Goal: Information Seeking & Learning: Learn about a topic

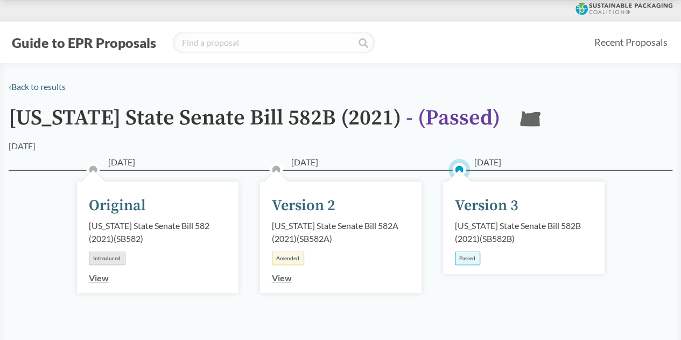
scroll to position [54, 0]
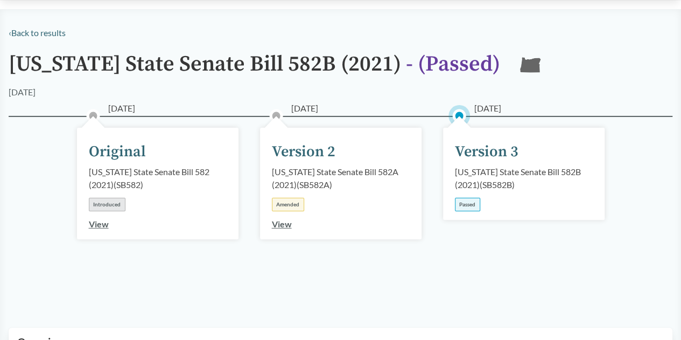
click at [476, 149] on div "Version 3" at bounding box center [487, 152] width 64 height 23
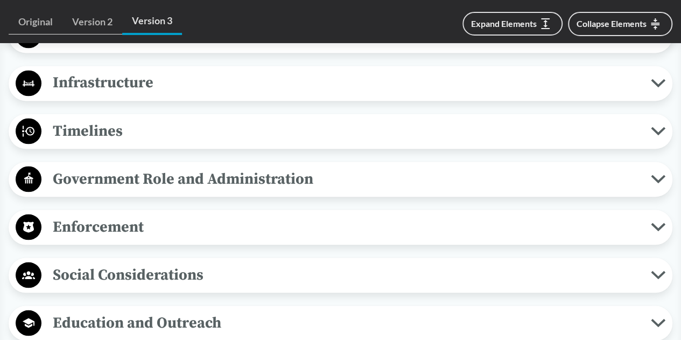
scroll to position [916, 0]
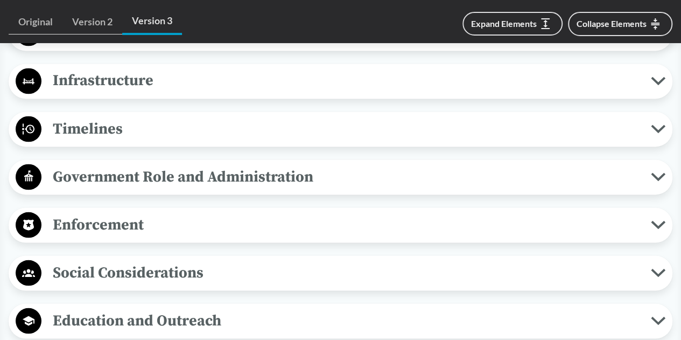
click at [86, 121] on span "Timelines" at bounding box center [346, 128] width 610 height 24
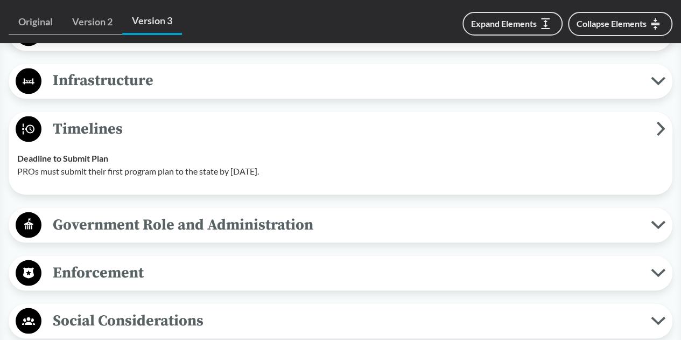
scroll to position [970, 0]
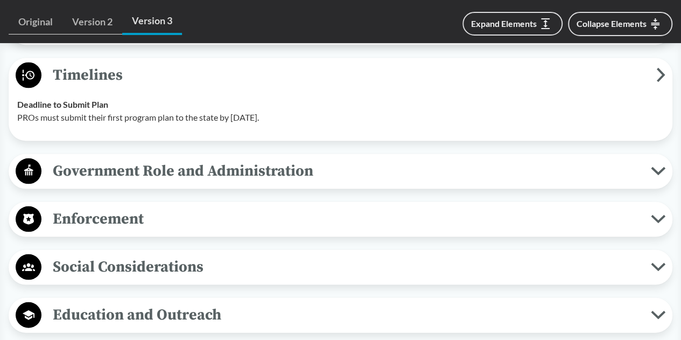
click at [164, 221] on span "Enforcement" at bounding box center [346, 218] width 610 height 24
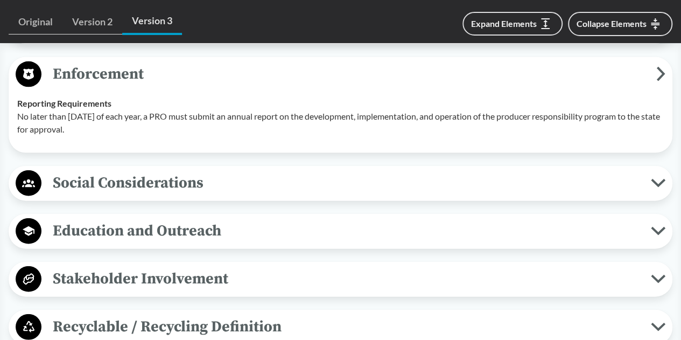
scroll to position [1131, 0]
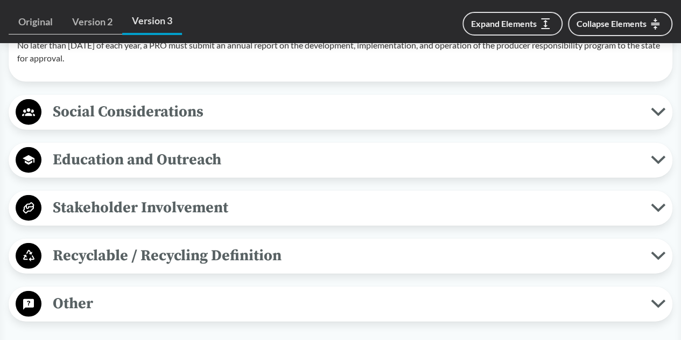
click at [203, 250] on span "Recyclable / Recycling Definition" at bounding box center [346, 255] width 610 height 24
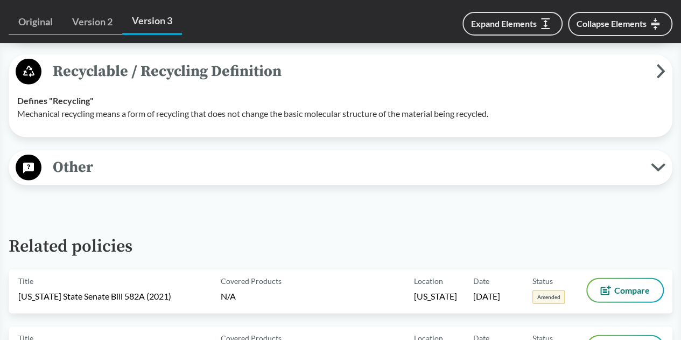
scroll to position [1185, 0]
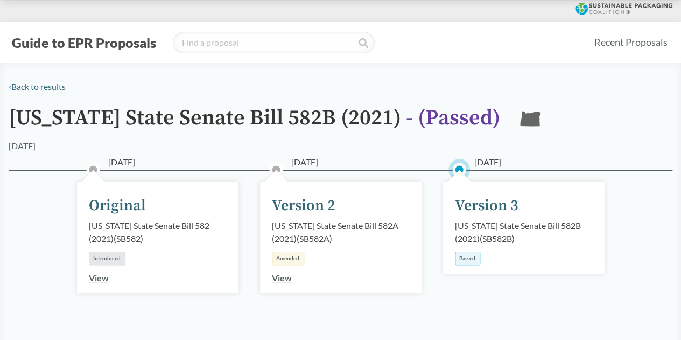
click at [277, 283] on div "View" at bounding box center [282, 278] width 20 height 13
click at [282, 277] on link "View" at bounding box center [282, 278] width 20 height 10
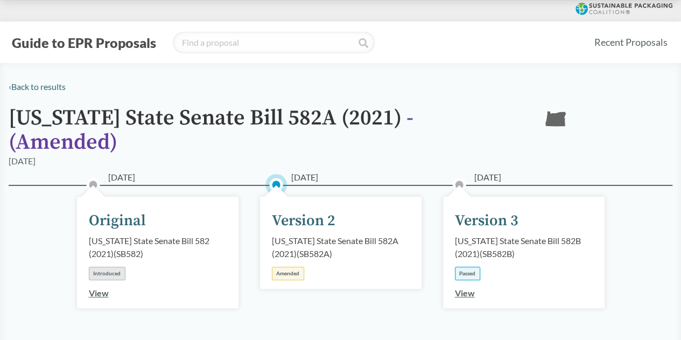
click at [473, 288] on link "View" at bounding box center [465, 293] width 20 height 10
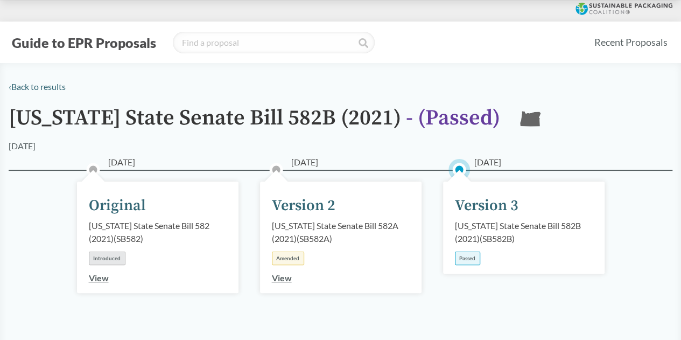
click at [467, 257] on div "Passed" at bounding box center [467, 258] width 25 height 13
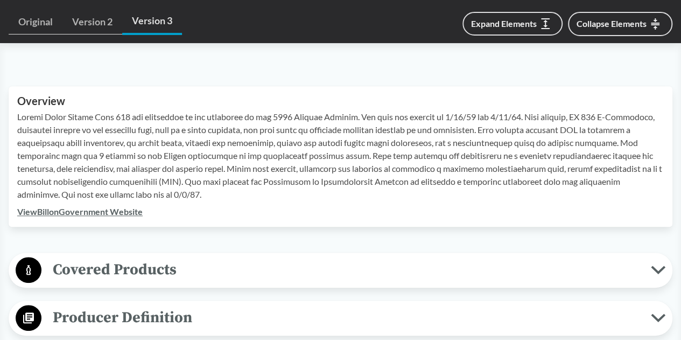
scroll to position [431, 0]
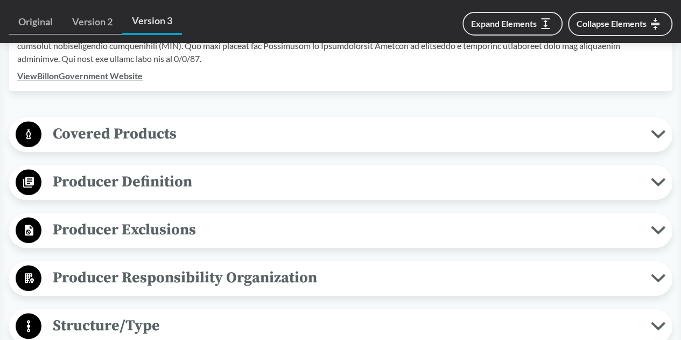
click at [88, 73] on link "View Bill on Government Website" at bounding box center [80, 76] width 126 height 10
